Goal: Information Seeking & Learning: Learn about a topic

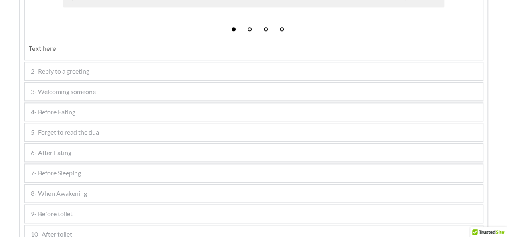
click at [300, 213] on div "9- Before toilet" at bounding box center [253, 214] width 457 height 18
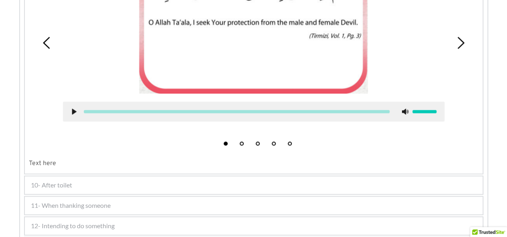
scroll to position [475, 0]
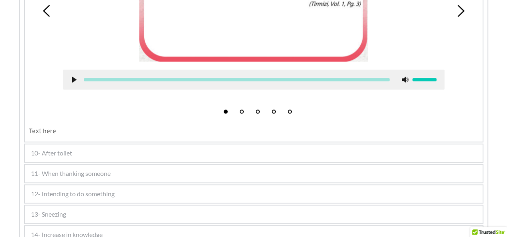
click at [264, 152] on div "10- After toilet" at bounding box center [253, 154] width 457 height 18
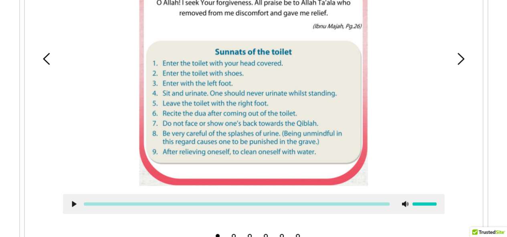
scroll to position [529, 0]
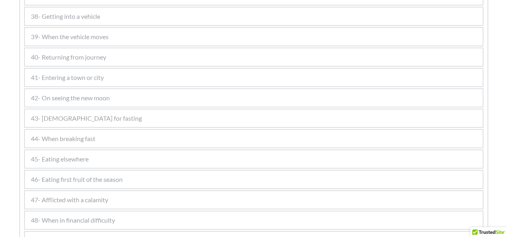
scroll to position [1413, 0]
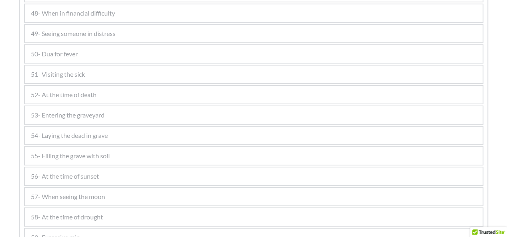
click at [268, 46] on div "50- Dua for fever" at bounding box center [253, 54] width 457 height 18
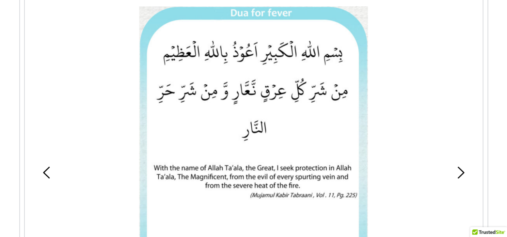
scroll to position [1216, 0]
